Goal: Navigation & Orientation: Find specific page/section

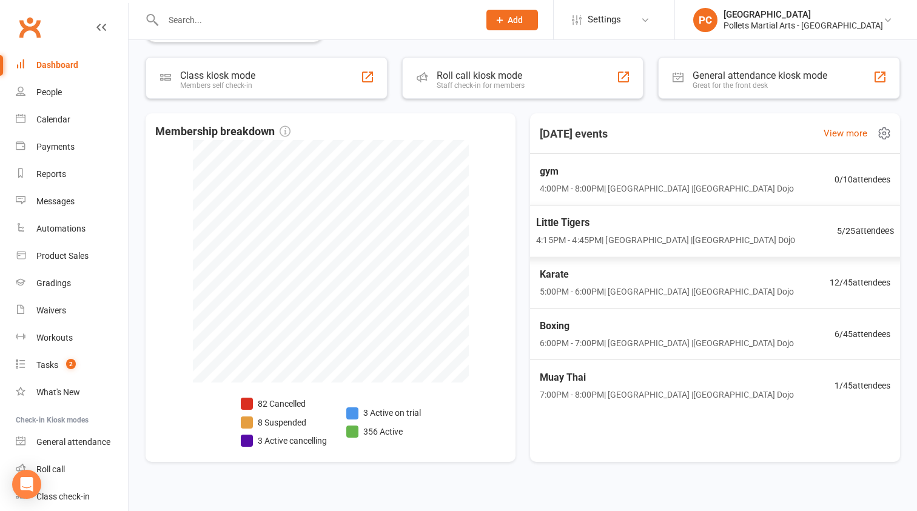
scroll to position [596, 0]
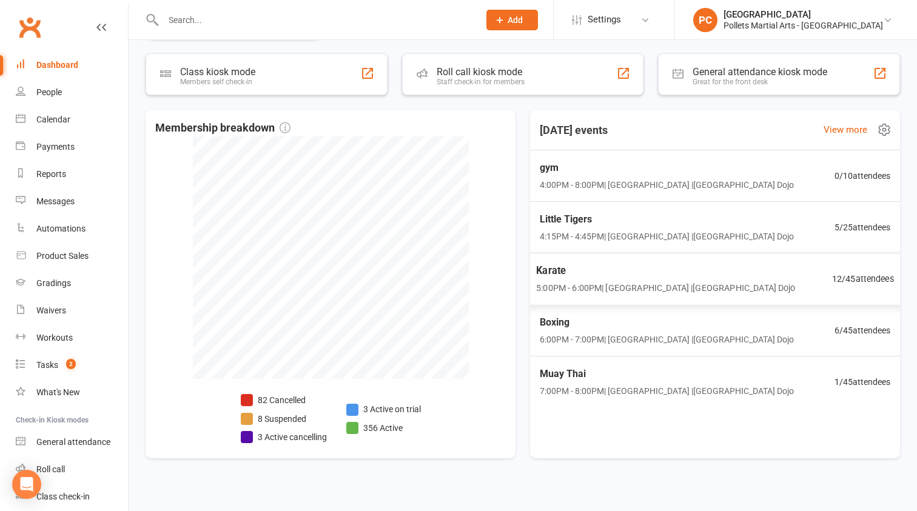
click at [793, 283] on div "Karate 5:00PM - 6:00PM | Pollets Castle Hill | Castle Hill Dojo 12 / 45 attende…" at bounding box center [716, 279] width 388 height 53
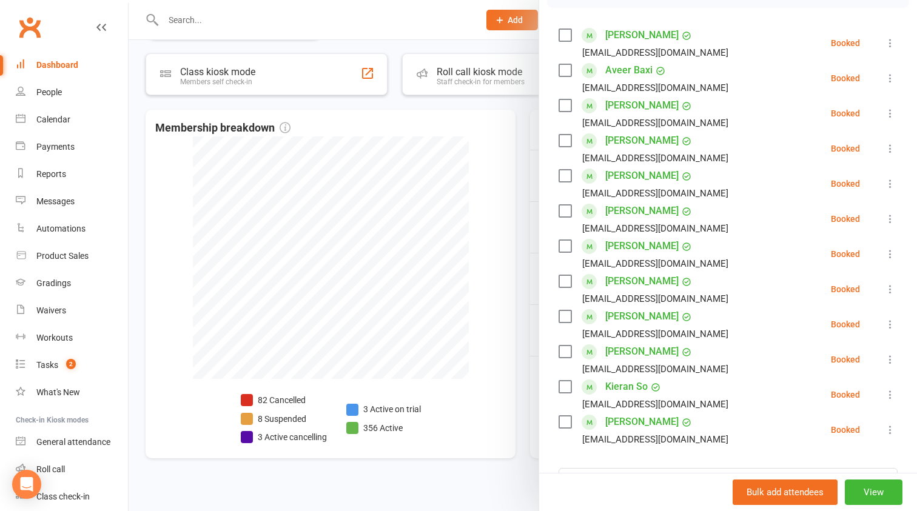
scroll to position [183, 0]
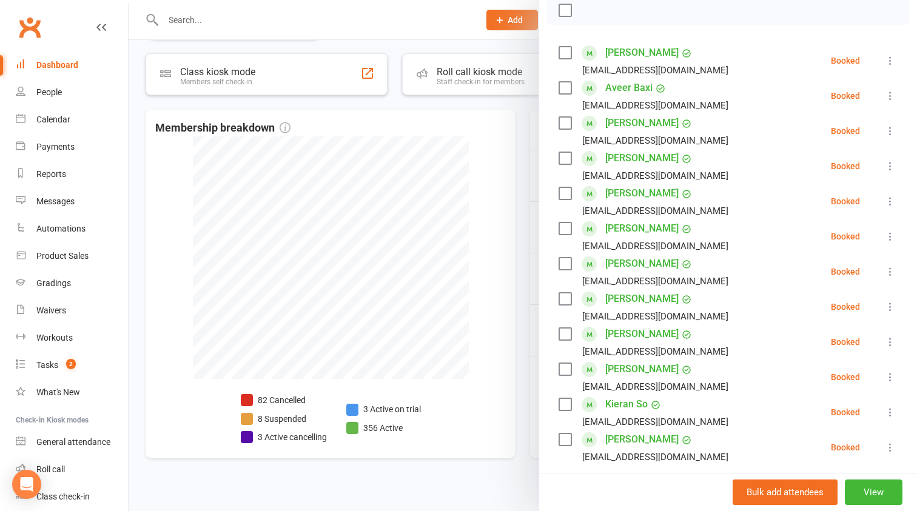
click at [525, 249] on div at bounding box center [523, 255] width 789 height 511
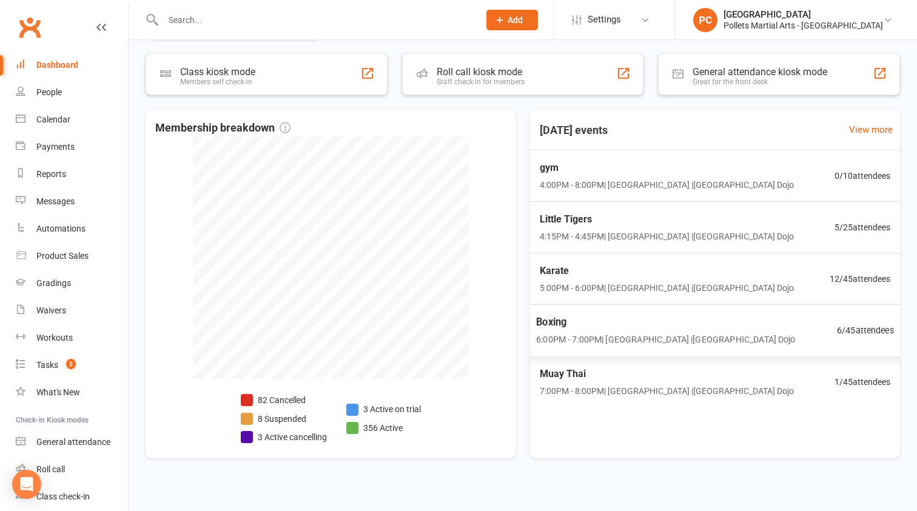
click at [627, 329] on span "Boxing" at bounding box center [665, 323] width 259 height 16
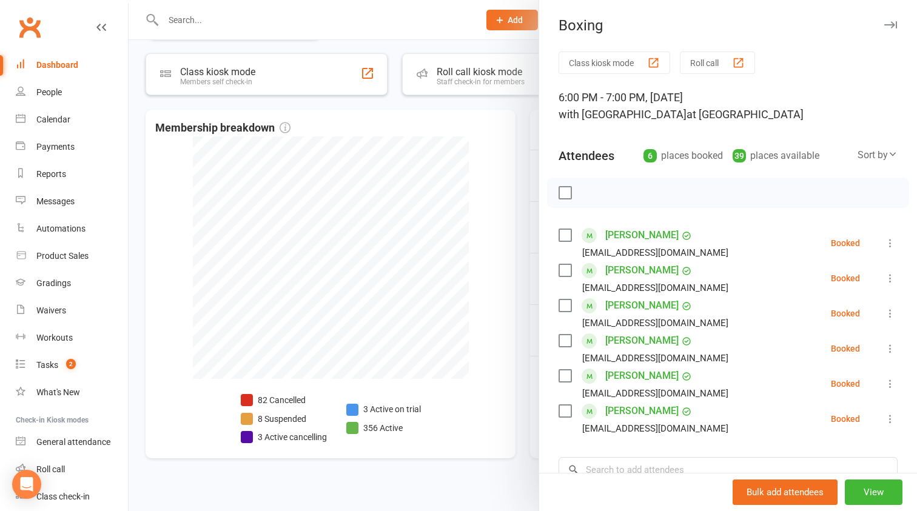
click at [521, 332] on div at bounding box center [523, 255] width 789 height 511
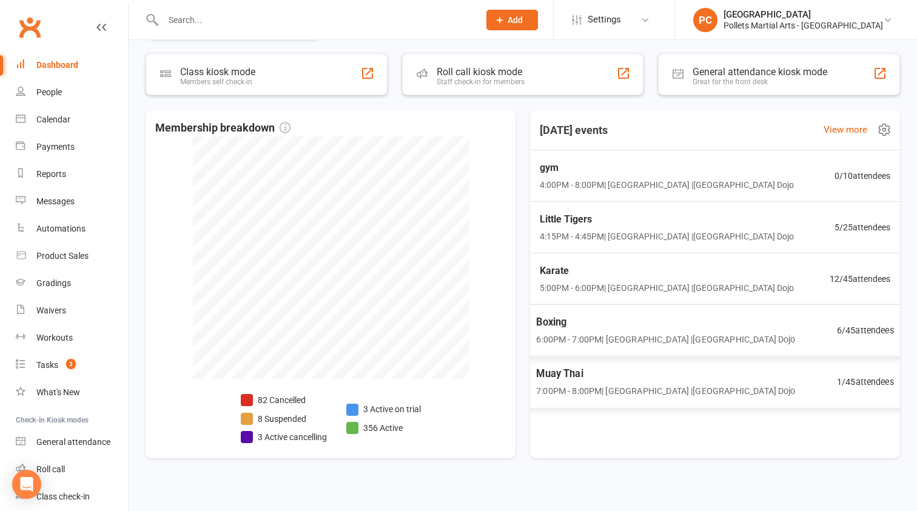
click at [604, 382] on span "Muay Thai" at bounding box center [665, 374] width 259 height 16
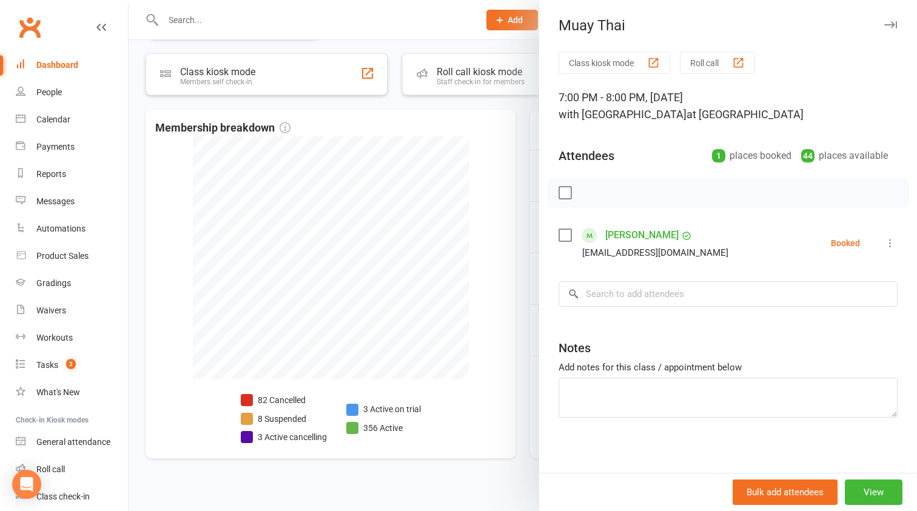
click at [534, 343] on div at bounding box center [523, 255] width 789 height 511
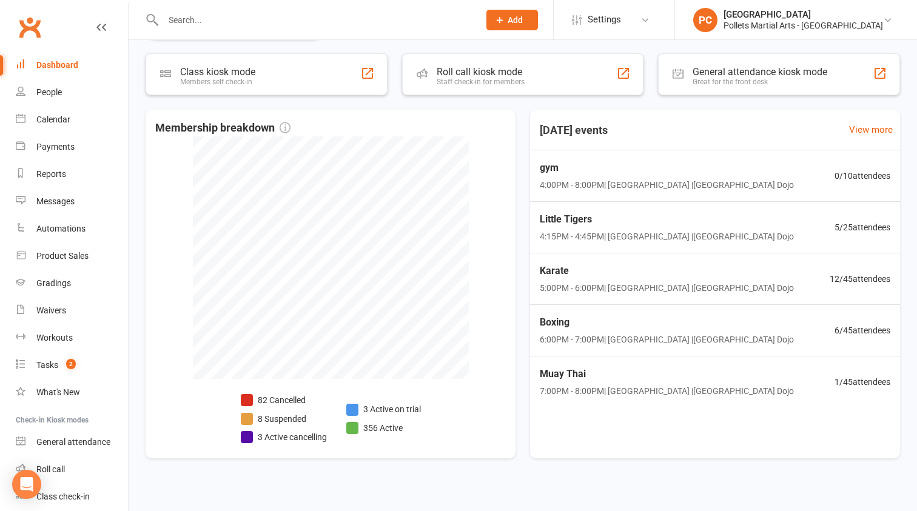
click at [67, 67] on div "Dashboard" at bounding box center [57, 65] width 42 height 10
